Goal: Task Accomplishment & Management: Use online tool/utility

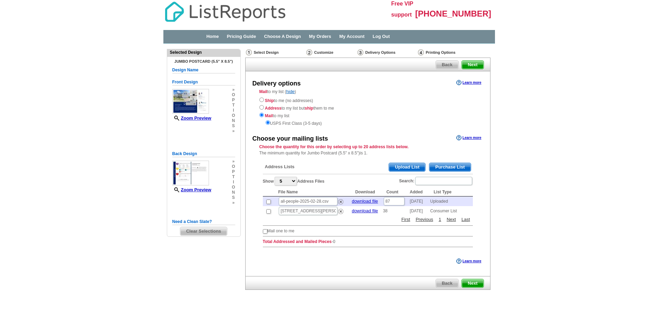
click at [402, 169] on span "Upload List" at bounding box center [407, 167] width 36 height 8
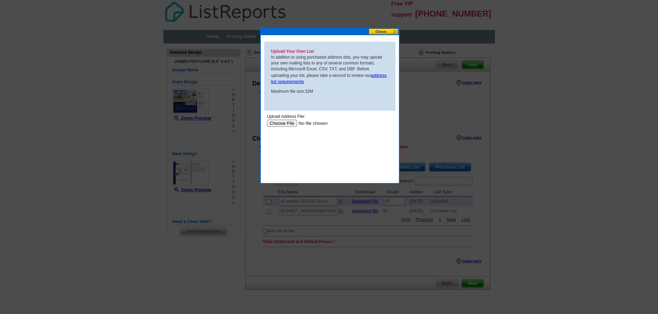
click at [286, 123] on input "file" at bounding box center [309, 122] width 87 height 7
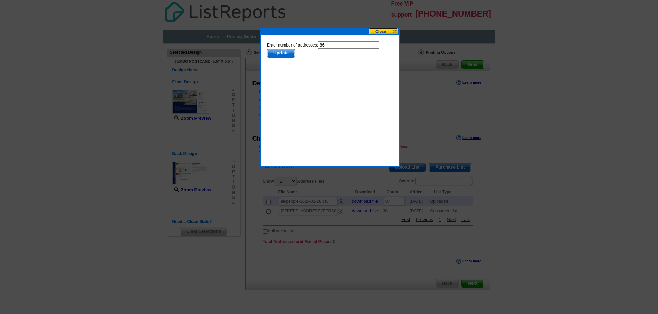
click at [284, 55] on span "Update" at bounding box center [280, 53] width 27 height 8
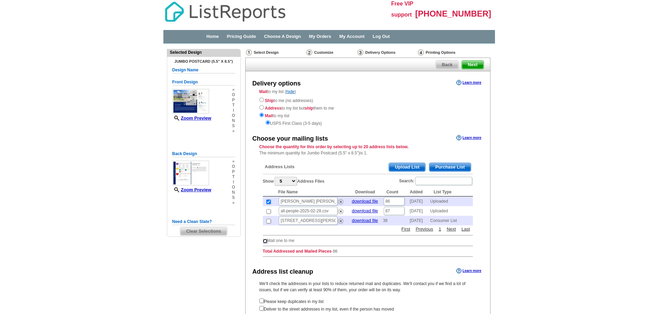
click at [265, 242] on input "checkbox" at bounding box center [265, 241] width 4 height 4
checkbox input "true"
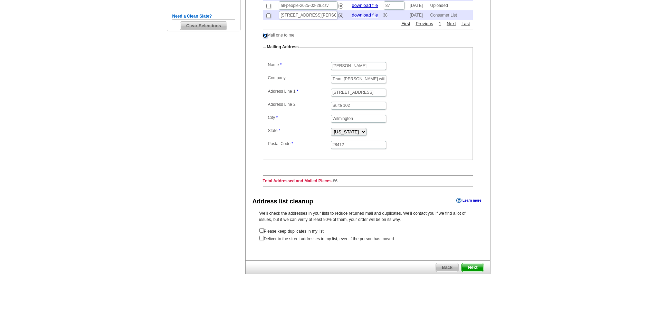
scroll to position [207, 0]
click at [469, 264] on span "Next" at bounding box center [471, 267] width 21 height 8
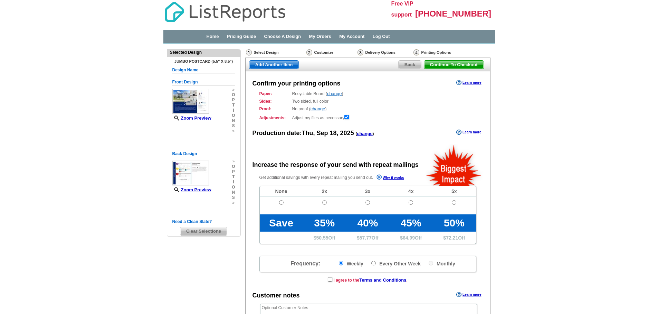
radio input "false"
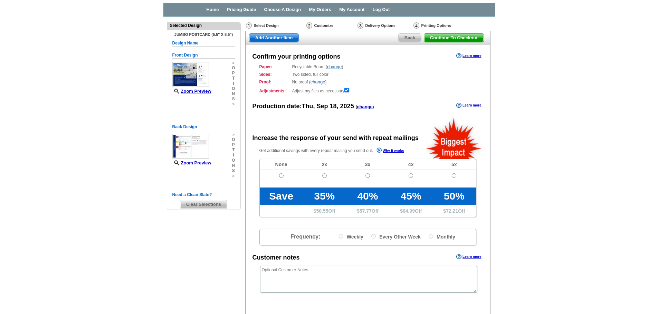
scroll to position [27, 0]
click at [282, 174] on input "radio" at bounding box center [281, 176] width 4 height 4
radio input "true"
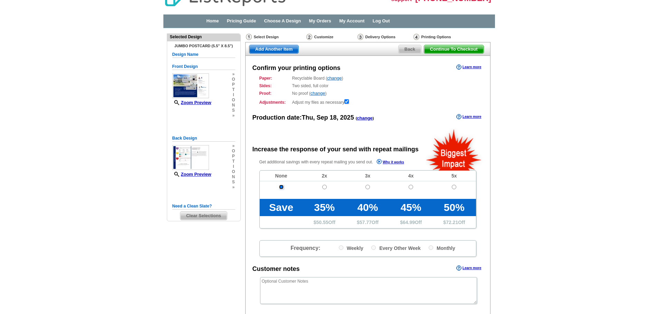
scroll to position [7, 0]
